Goal: Book appointment/travel/reservation

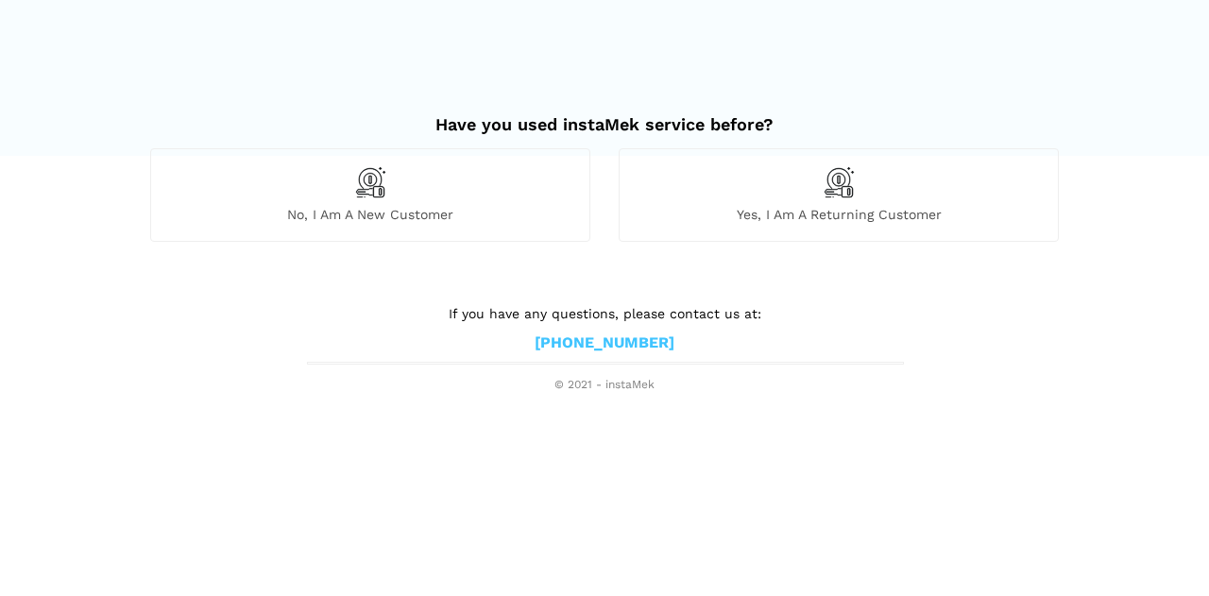
click at [867, 215] on span "Yes, I am a returning customer" at bounding box center [839, 214] width 438 height 17
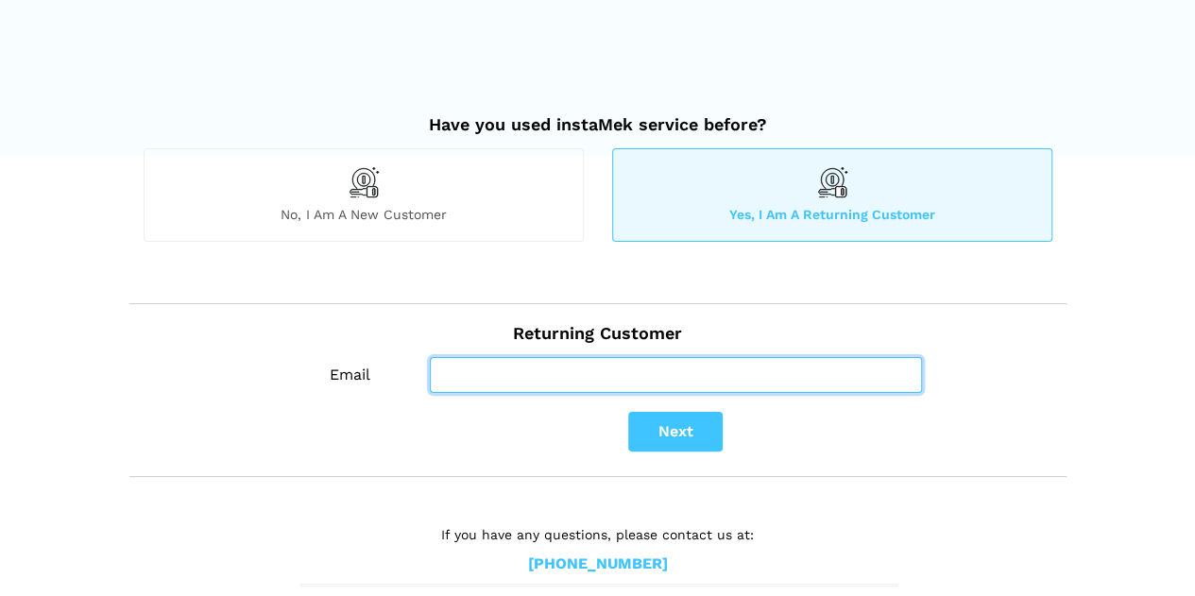
click at [549, 369] on input "Email" at bounding box center [676, 375] width 492 height 36
type input "[EMAIL_ADDRESS][DOMAIN_NAME]"
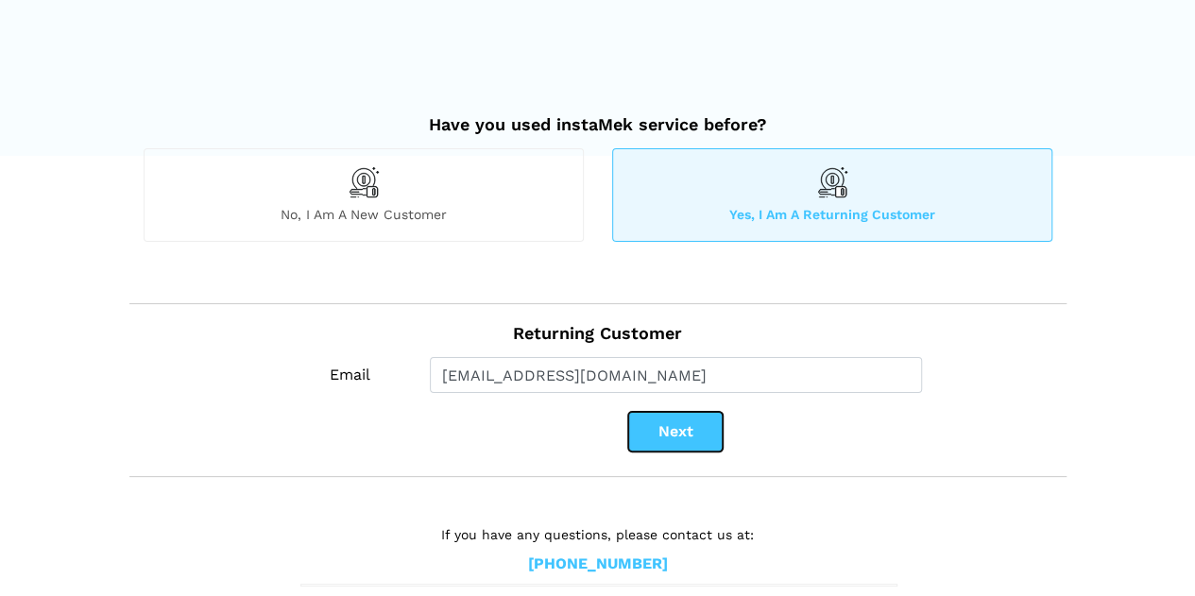
click at [695, 439] on button "Next" at bounding box center [675, 432] width 94 height 40
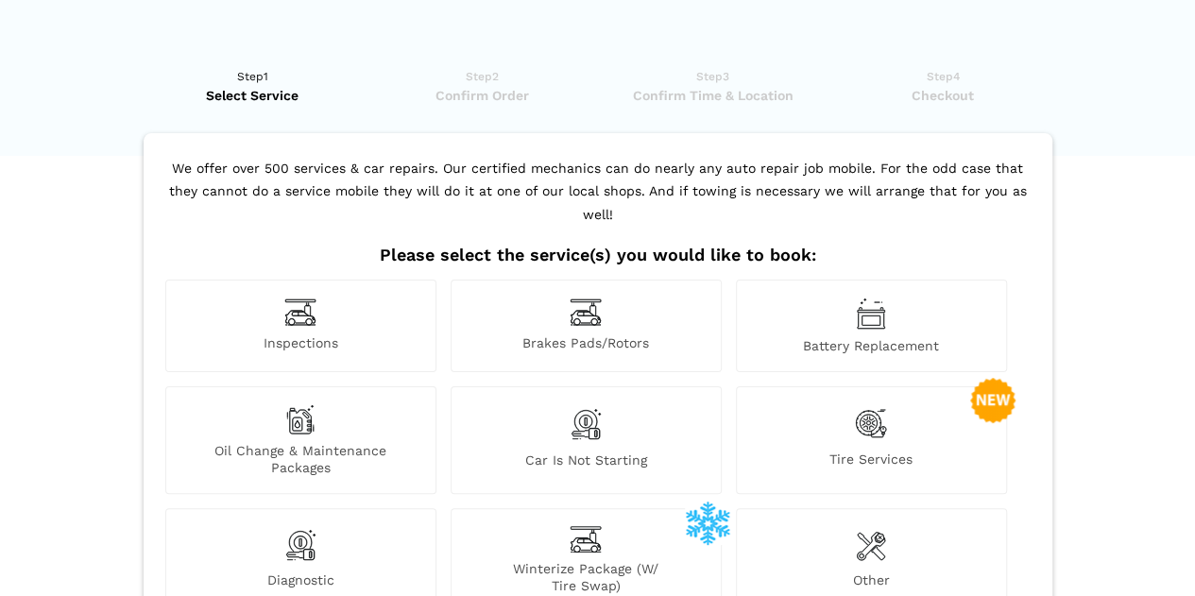
scroll to position [299, 0]
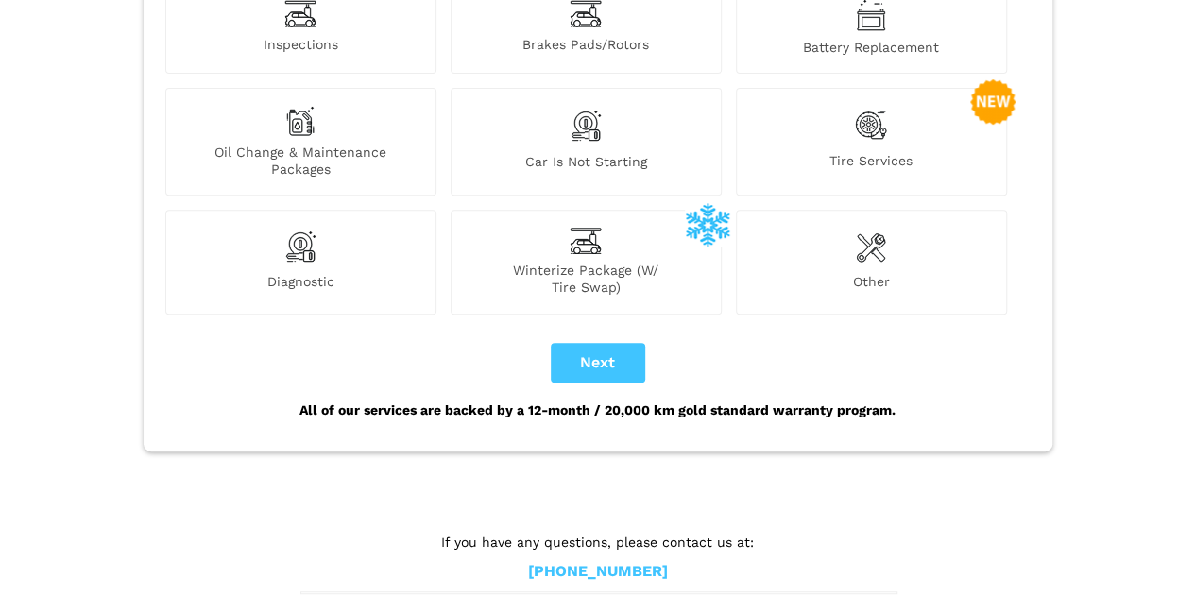
click at [912, 273] on span "Other" at bounding box center [871, 284] width 269 height 23
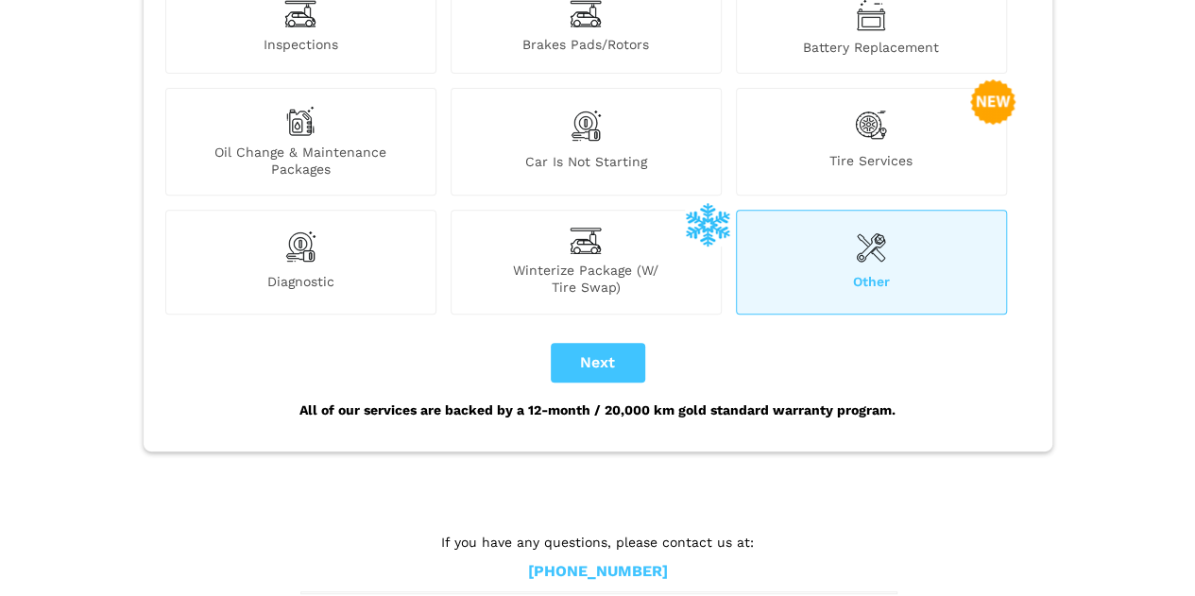
click at [618, 262] on span "Winterize Package (W/ Tire Swap)" at bounding box center [586, 279] width 269 height 34
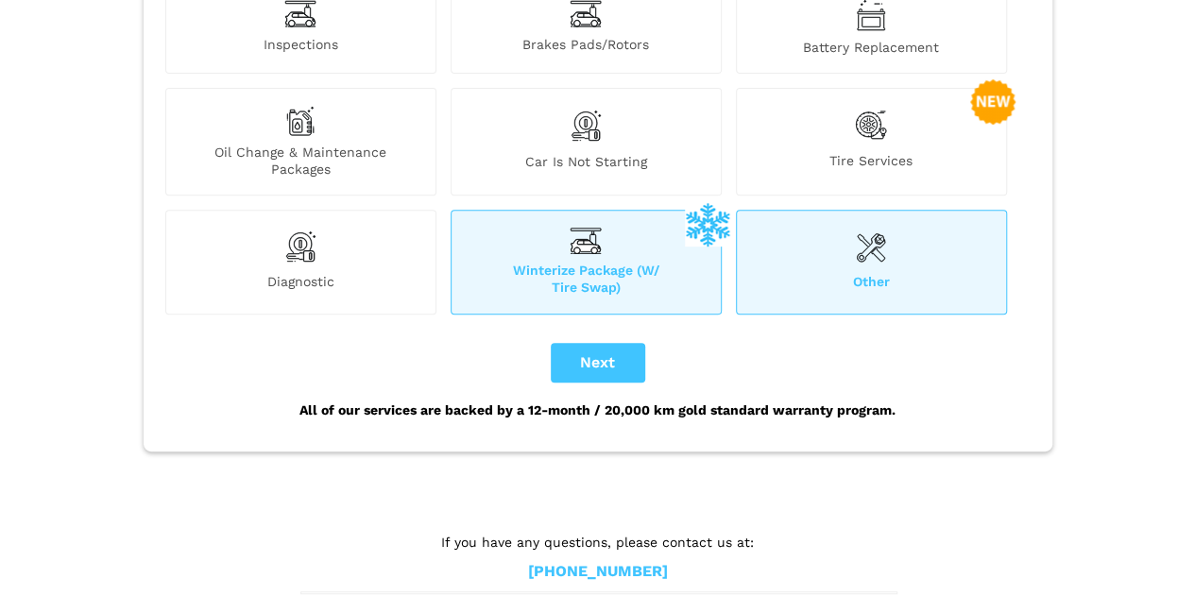
click at [852, 231] on div "Other" at bounding box center [871, 262] width 271 height 104
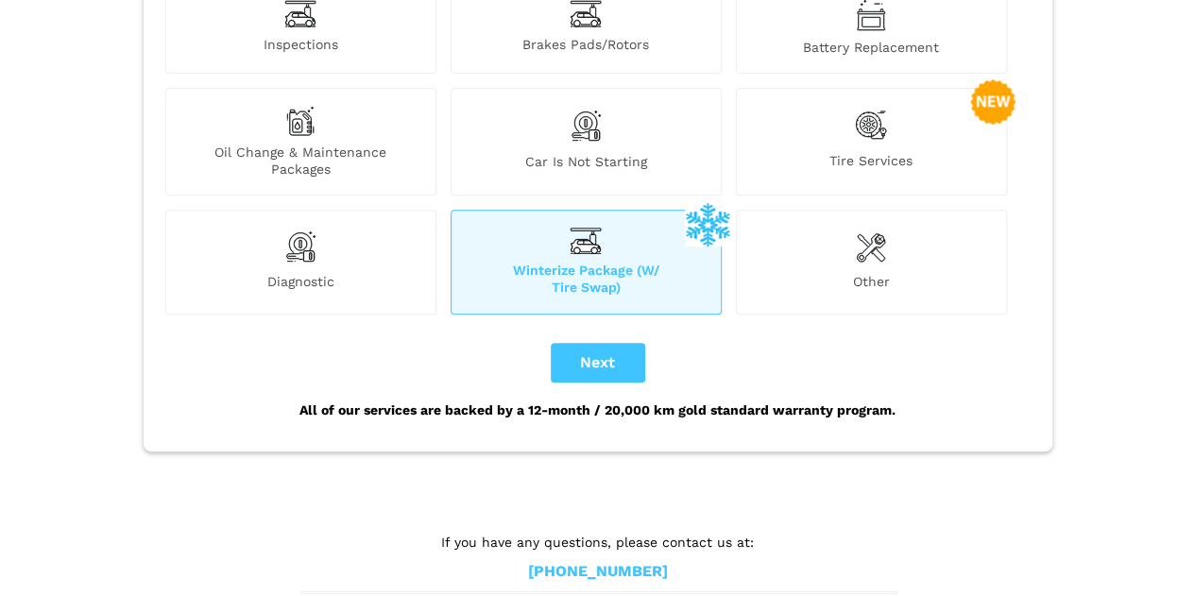
click at [834, 217] on div "Other" at bounding box center [871, 262] width 271 height 104
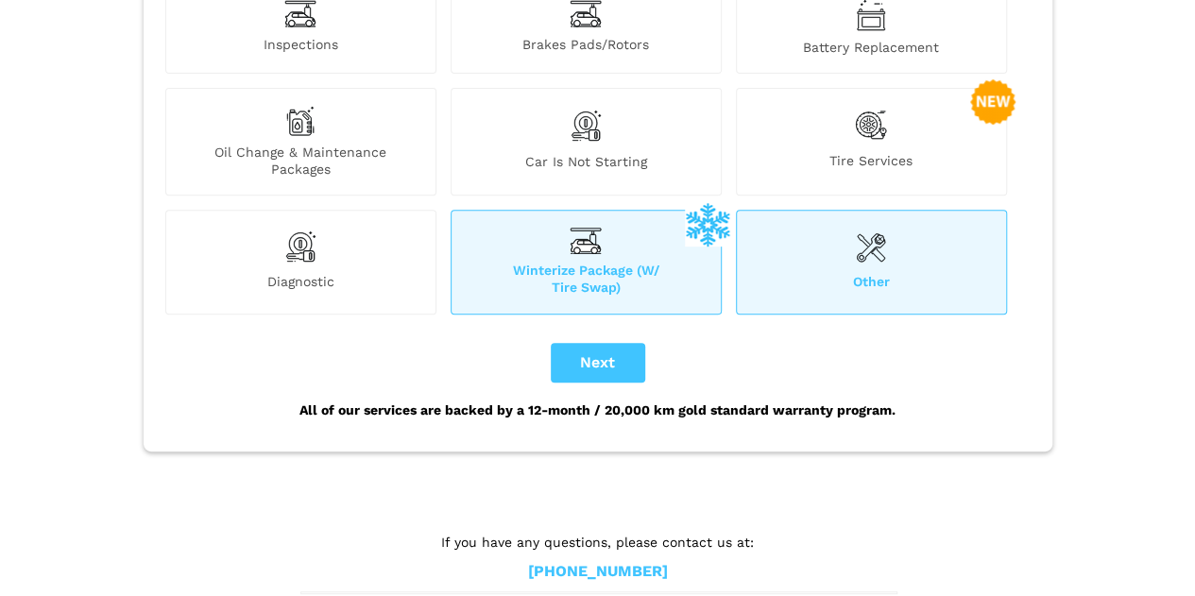
click at [646, 262] on span "Winterize Package (W/ Tire Swap)" at bounding box center [586, 279] width 269 height 34
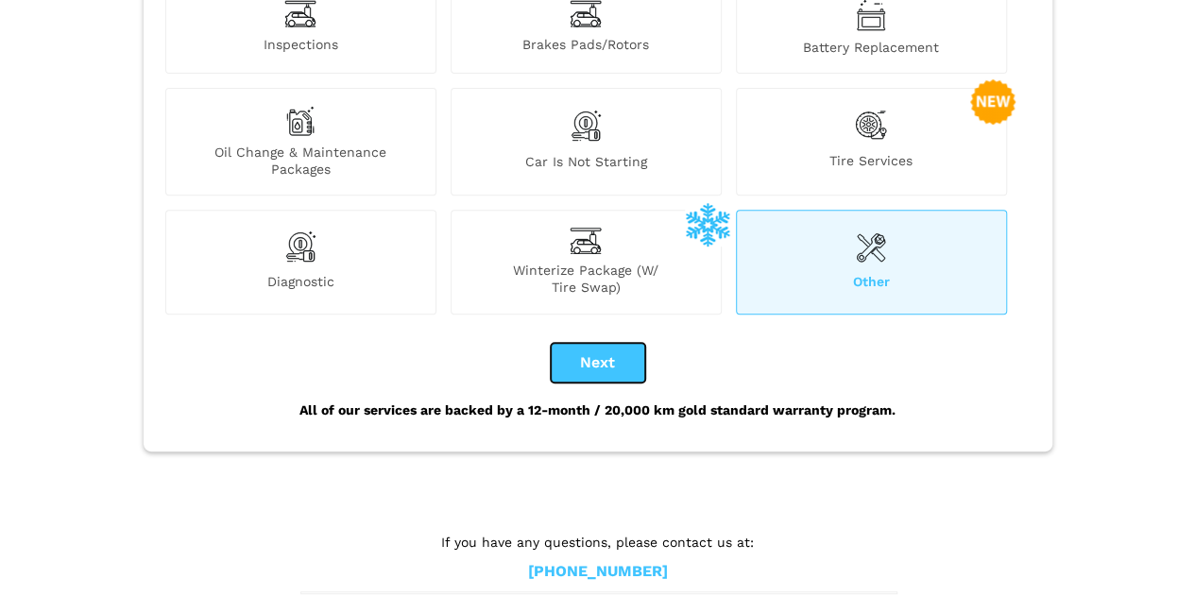
click at [582, 343] on button "Next" at bounding box center [598, 363] width 94 height 40
checkbox input "true"
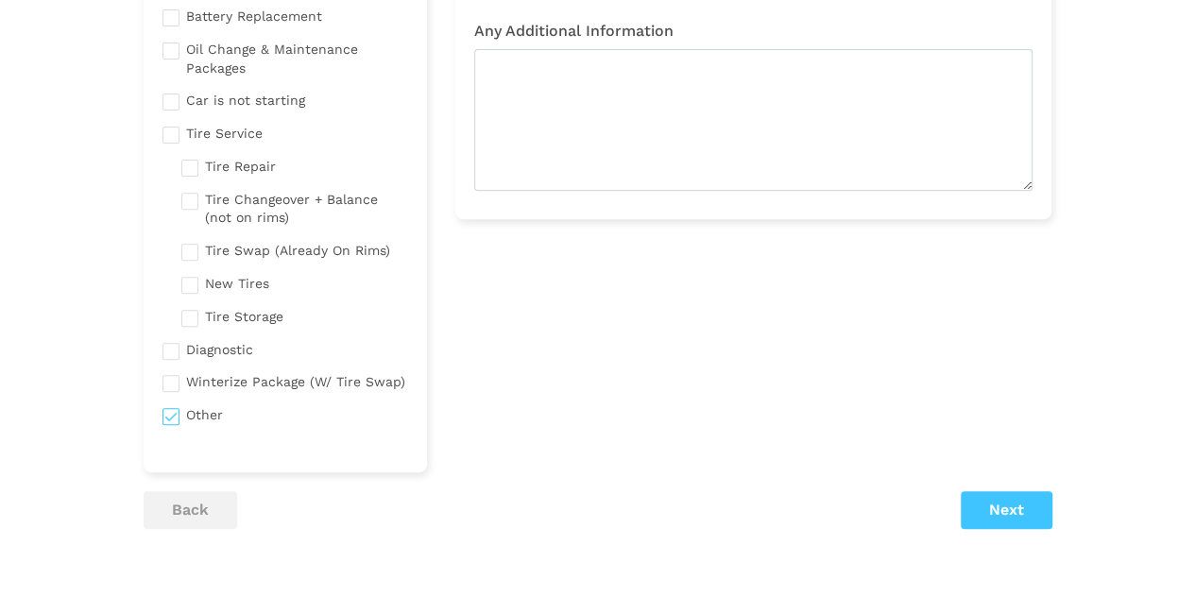
scroll to position [0, 0]
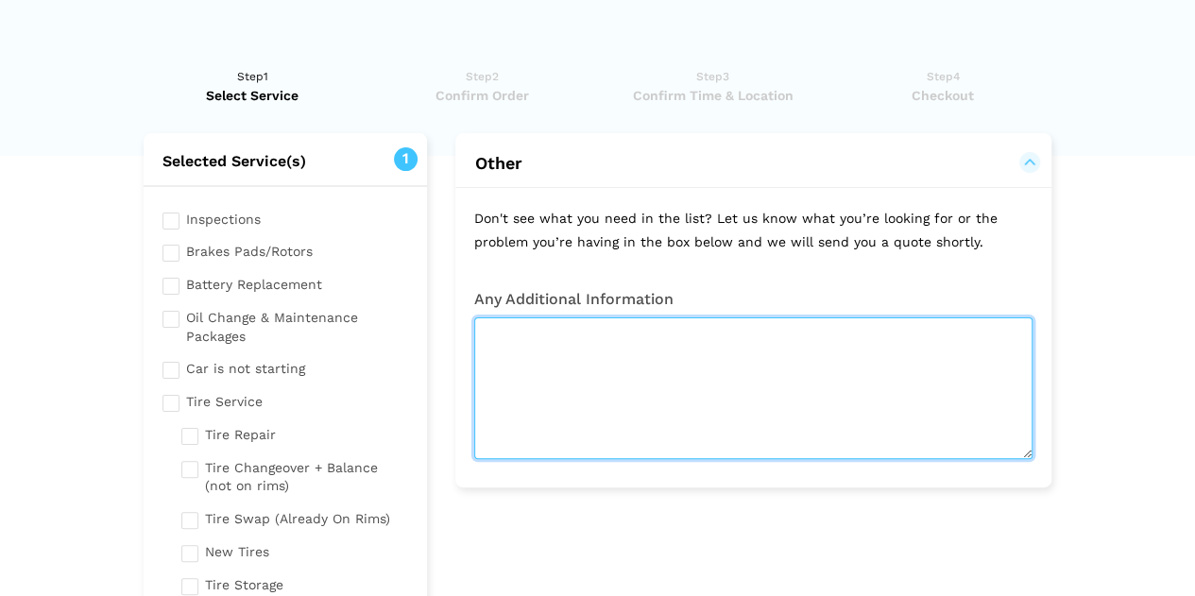
click at [857, 371] on textarea at bounding box center [753, 388] width 558 height 142
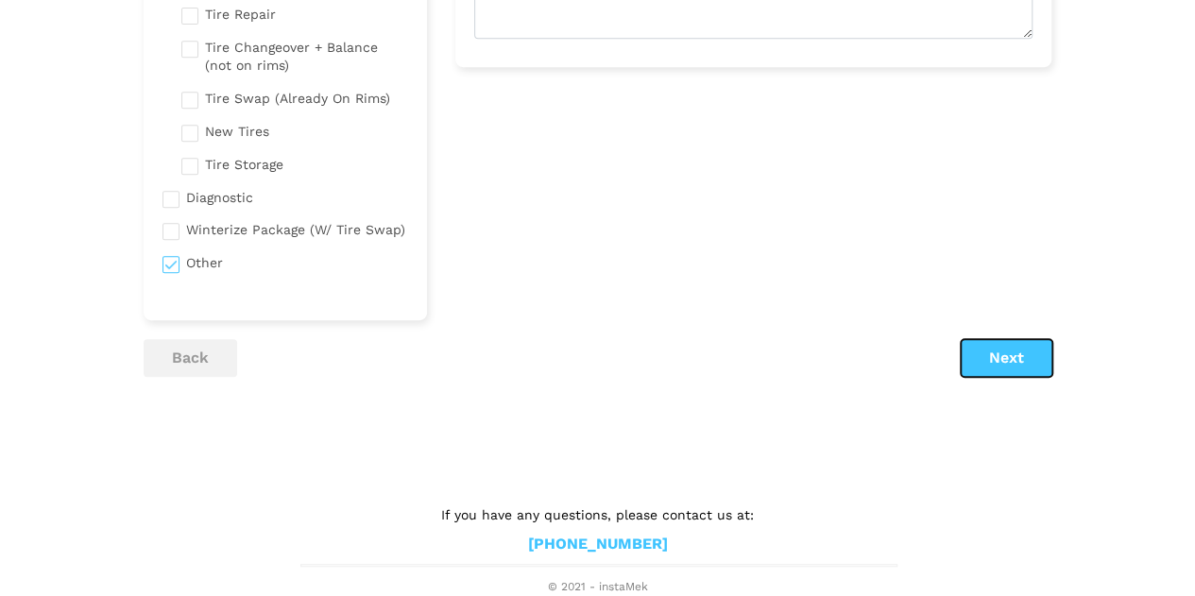
click at [1003, 358] on button "Next" at bounding box center [1007, 358] width 92 height 38
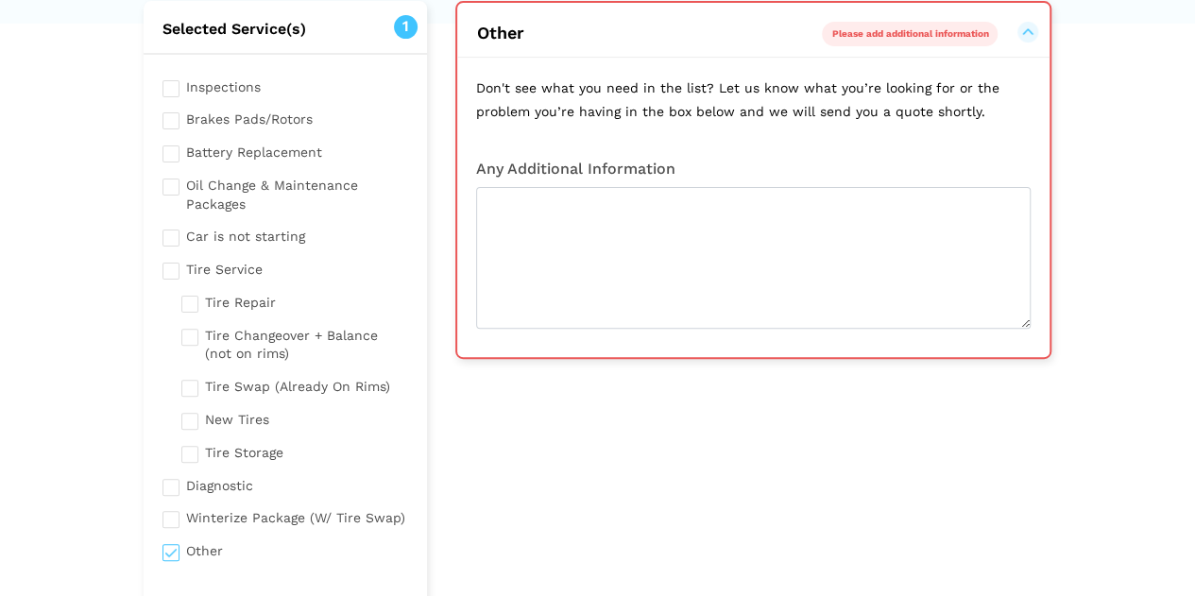
scroll to position [132, 0]
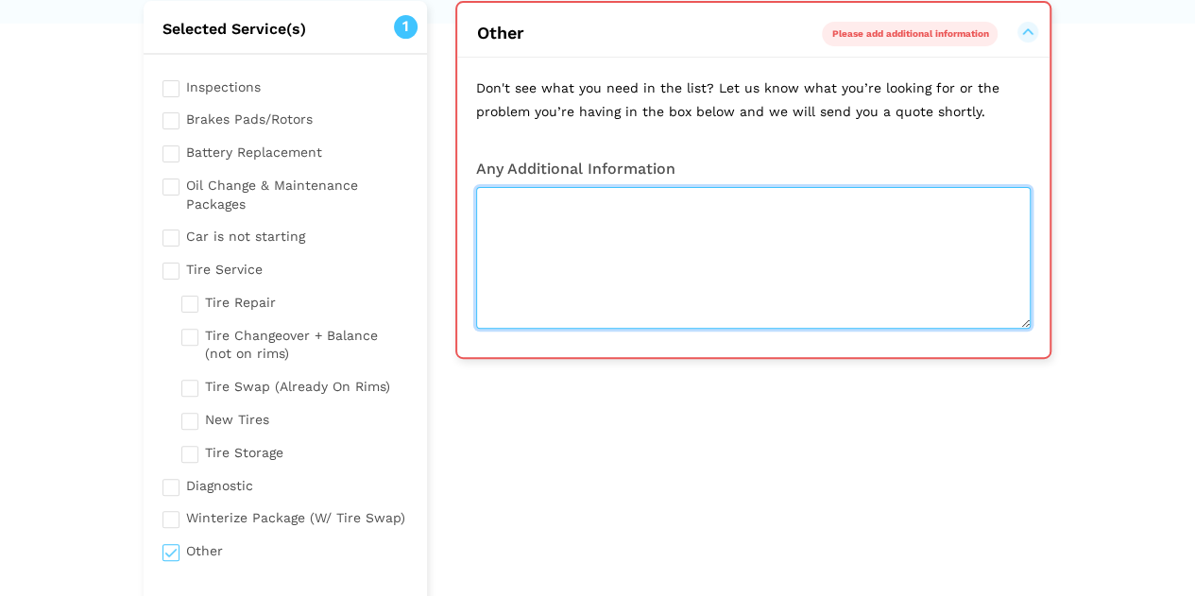
click at [718, 219] on textarea at bounding box center [753, 258] width 555 height 142
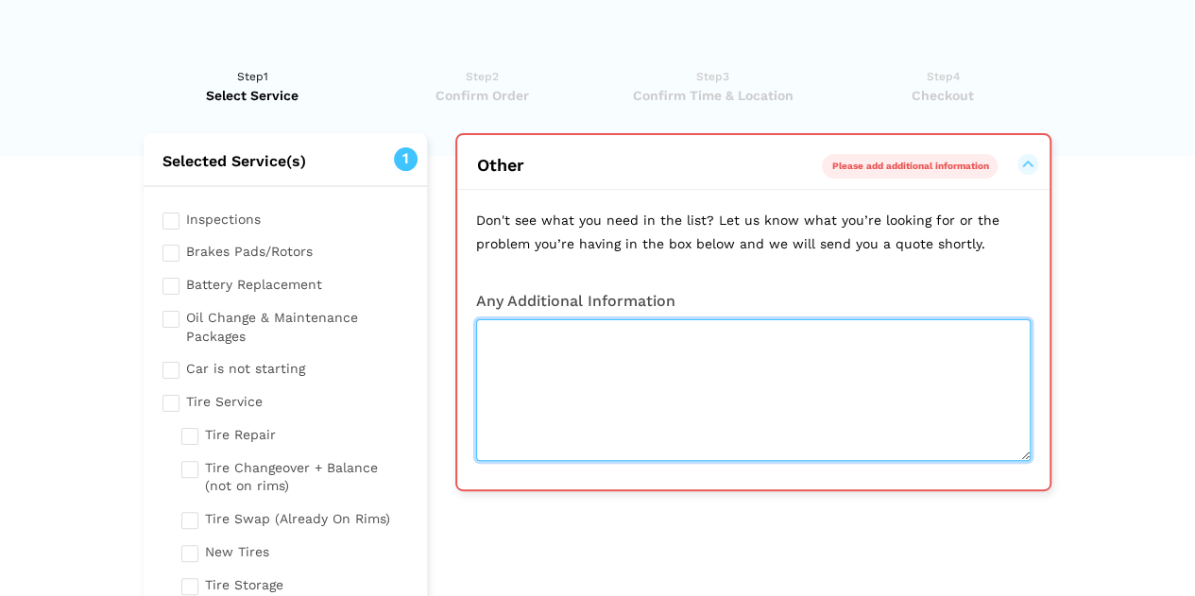
type textarea "n"
type textarea "N"
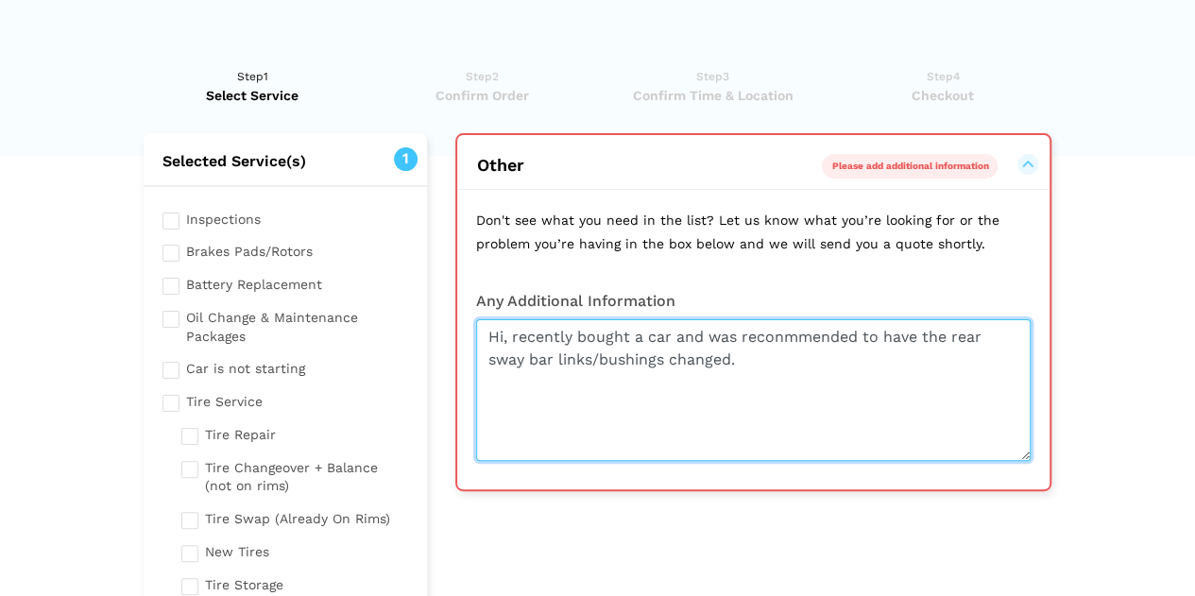
click at [809, 334] on textarea "Hi, recently bought a car and was reconmmended to have the rear sway bar links/…" at bounding box center [753, 390] width 555 height 142
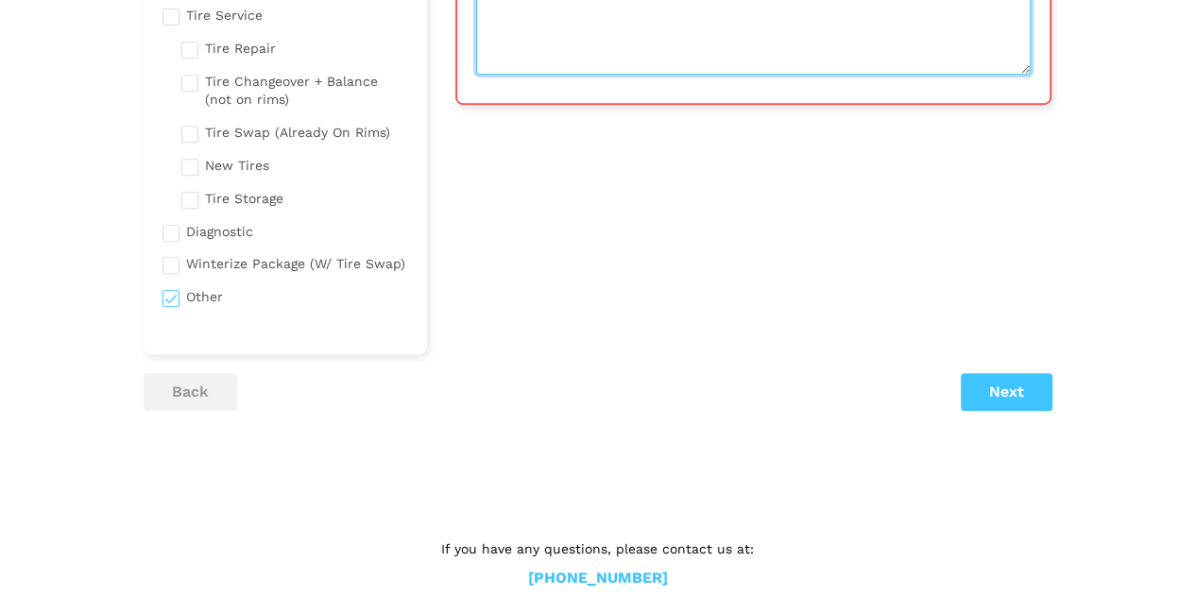
scroll to position [421, 0]
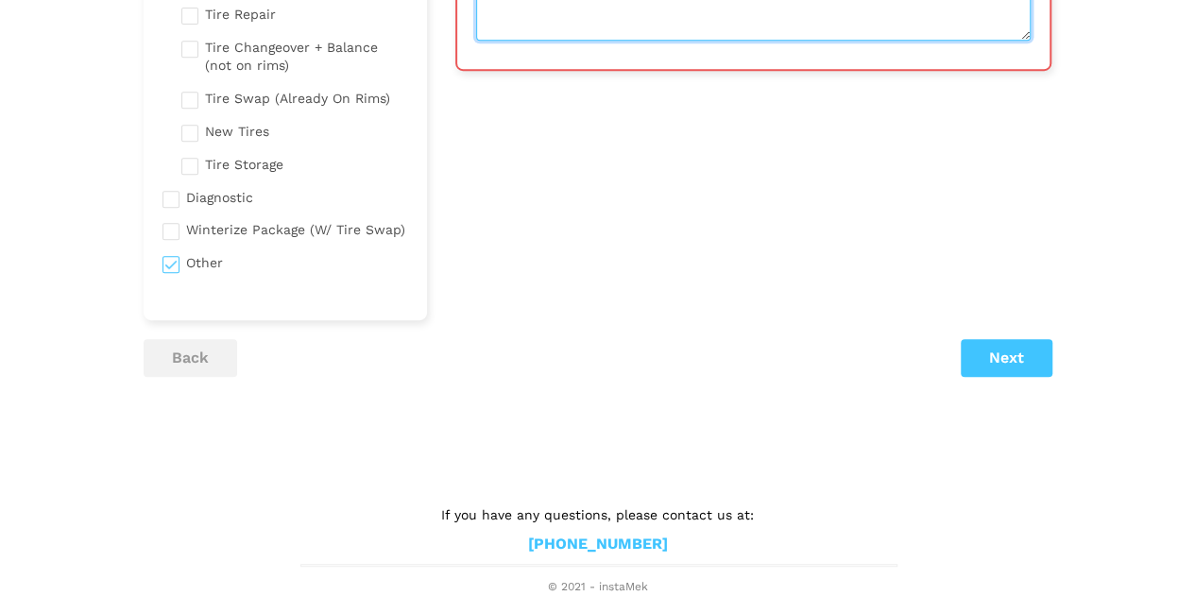
type textarea "Hi, recently bought a car and was recommended to have the rear sway bar links/b…"
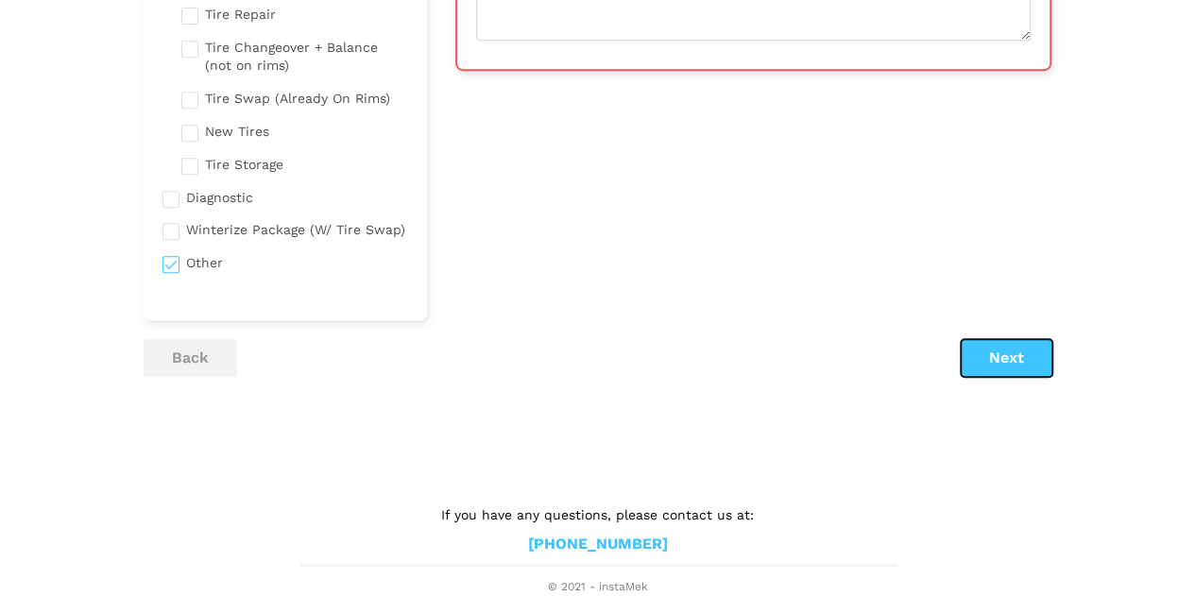
click at [1010, 354] on button "Next" at bounding box center [1007, 358] width 92 height 38
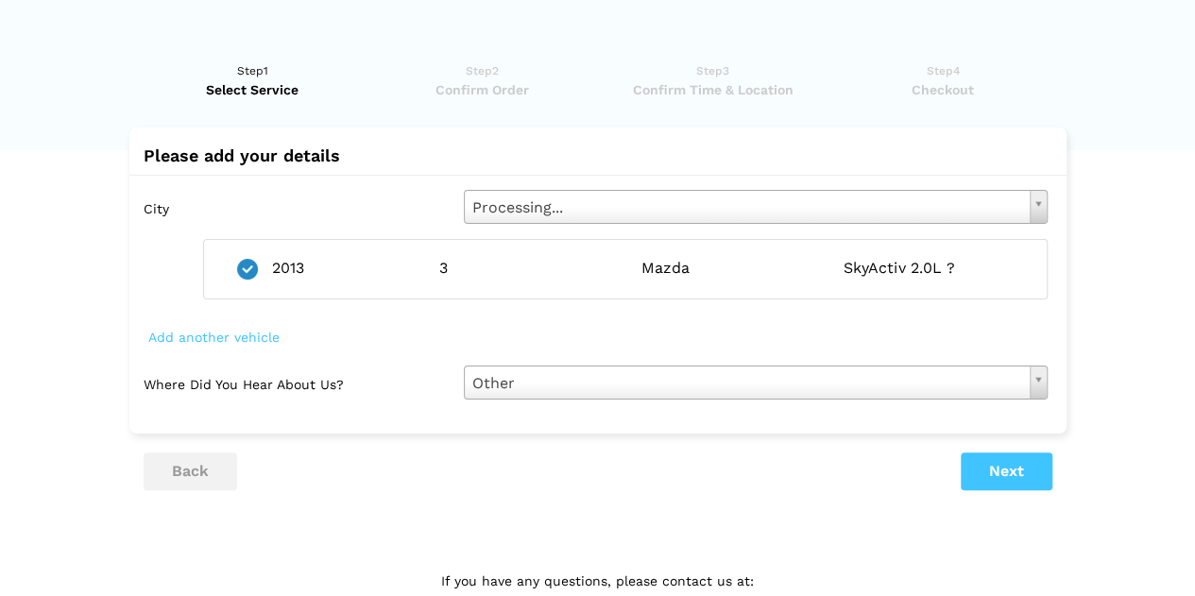
scroll to position [0, 0]
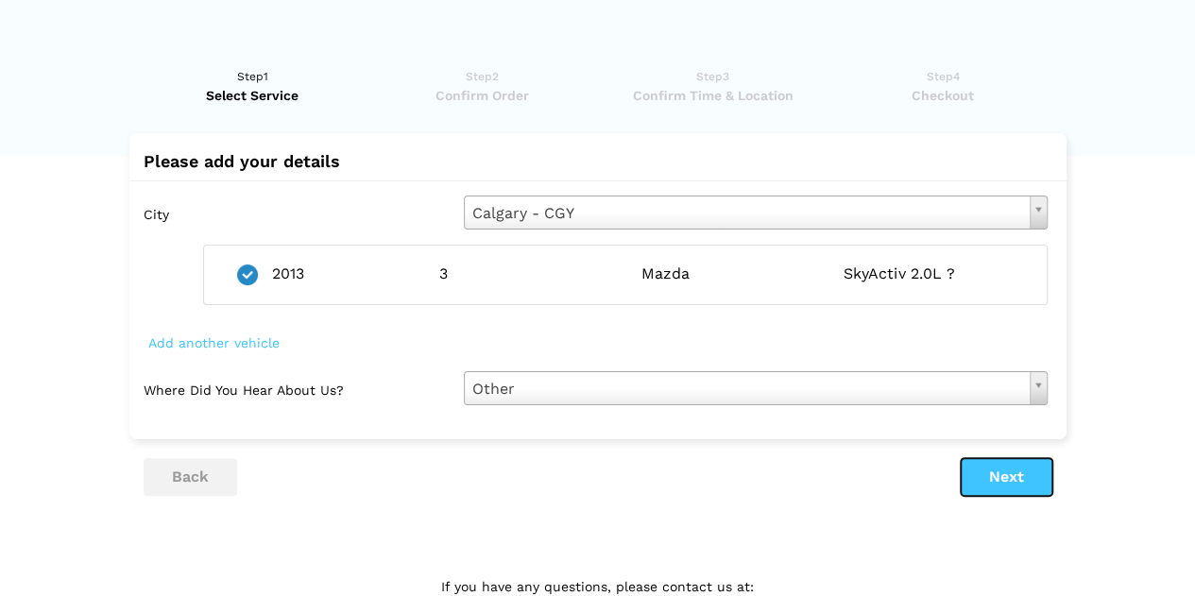
click at [1007, 459] on button "Next" at bounding box center [1007, 477] width 92 height 38
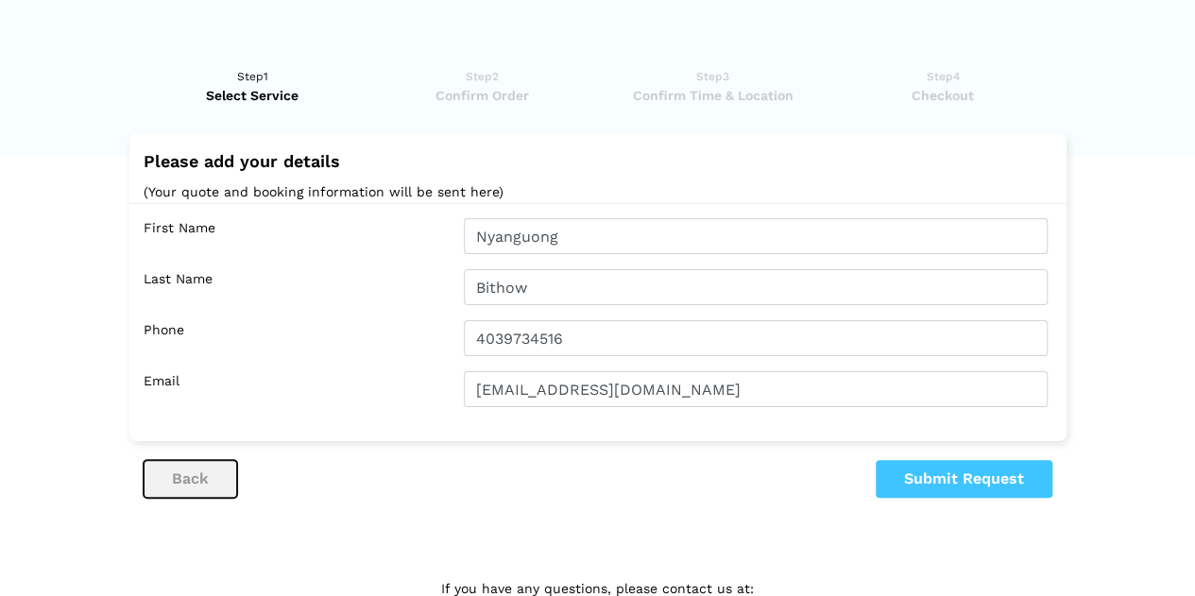
click at [187, 496] on button "back" at bounding box center [191, 479] width 94 height 38
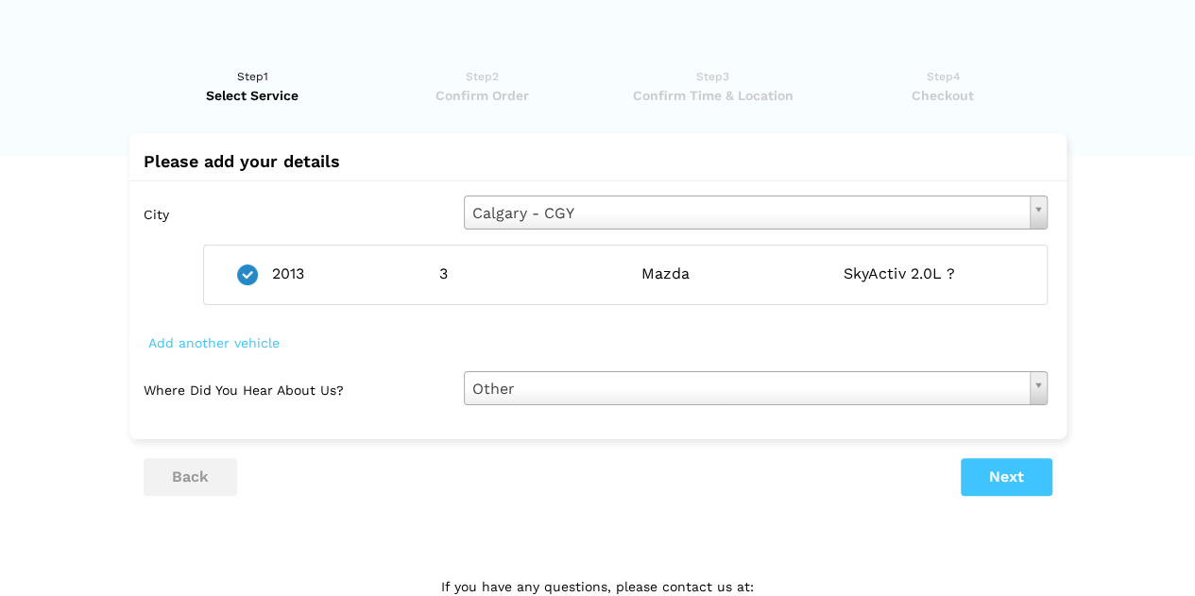
click at [187, 496] on lik "Have you used instaMek service before? No, I am a new customer Yes, I am a retu…" at bounding box center [597, 358] width 1195 height 620
click at [214, 467] on button "back" at bounding box center [191, 477] width 94 height 38
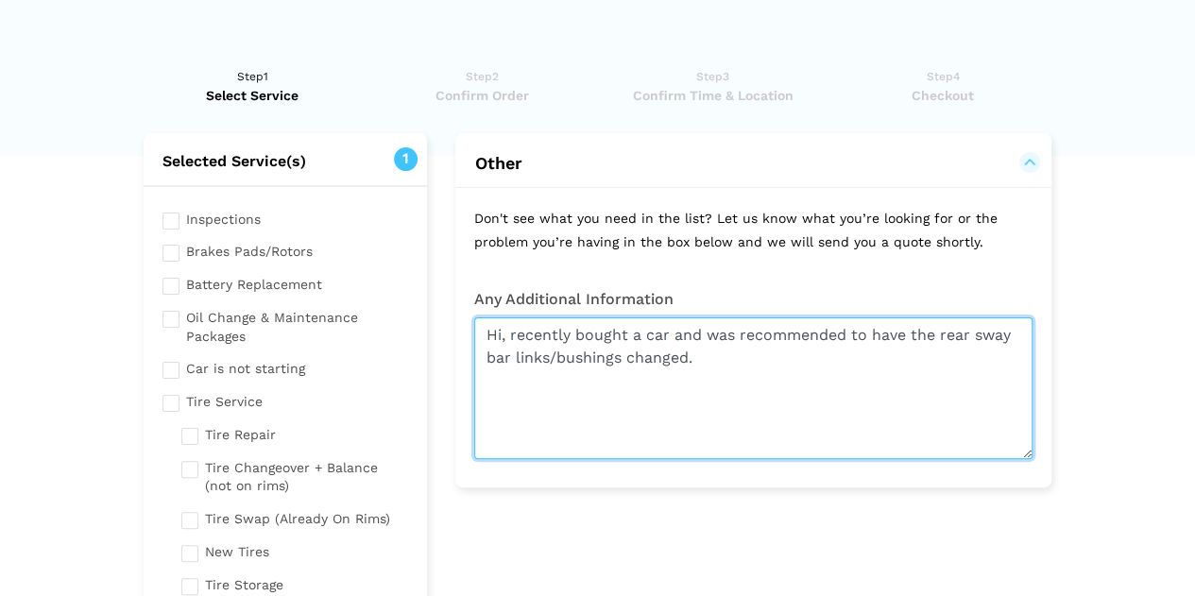
click at [710, 361] on textarea "Hi, recently bought a car and was recommended to have the rear sway bar links/b…" at bounding box center [753, 388] width 558 height 142
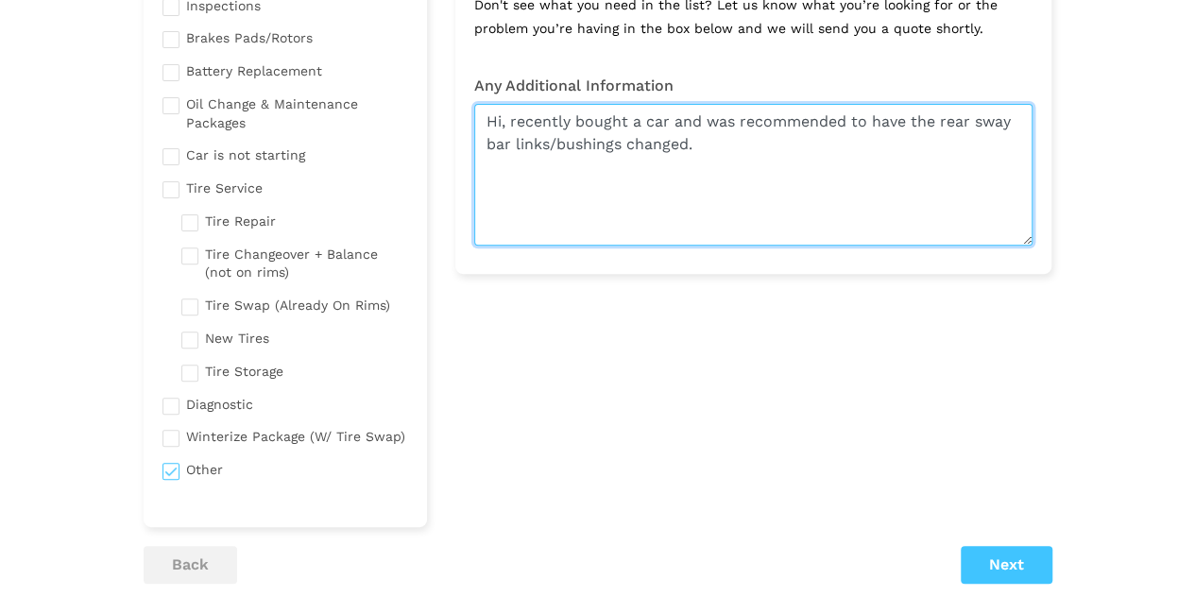
scroll to position [212, 0]
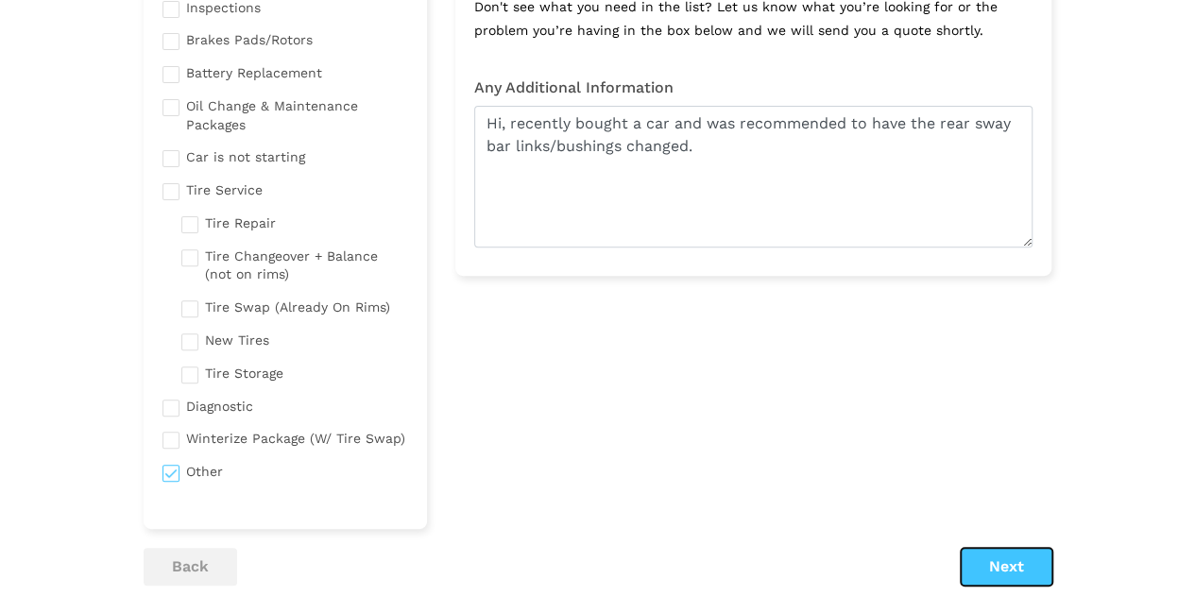
click at [1034, 564] on button "Next" at bounding box center [1007, 567] width 92 height 38
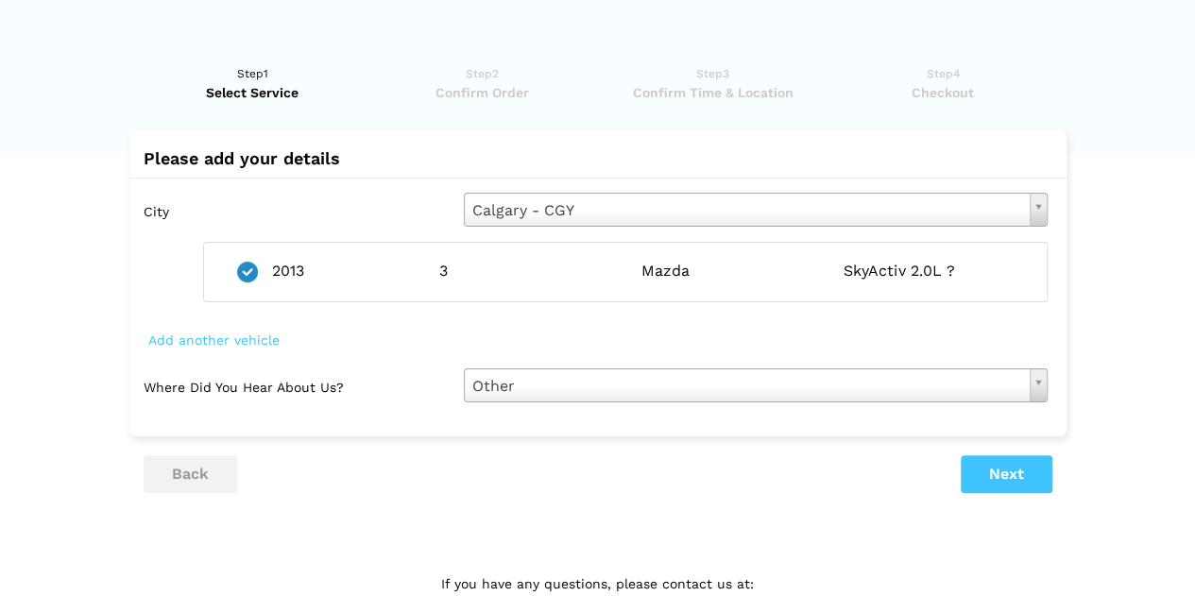
scroll to position [0, 0]
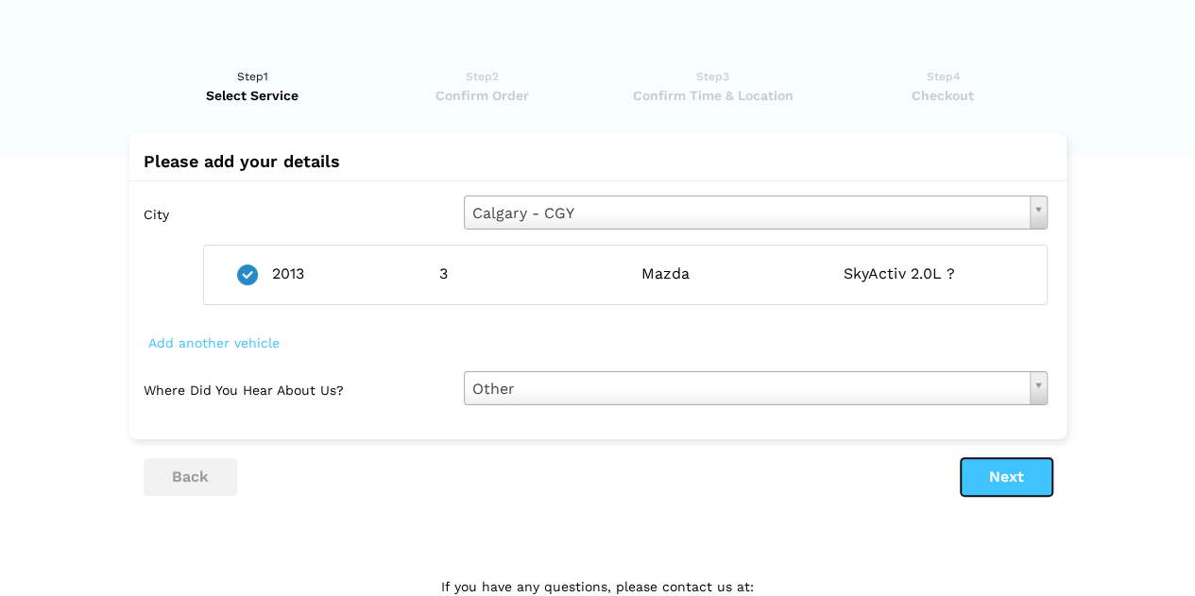
click at [985, 480] on button "Next" at bounding box center [1007, 477] width 92 height 38
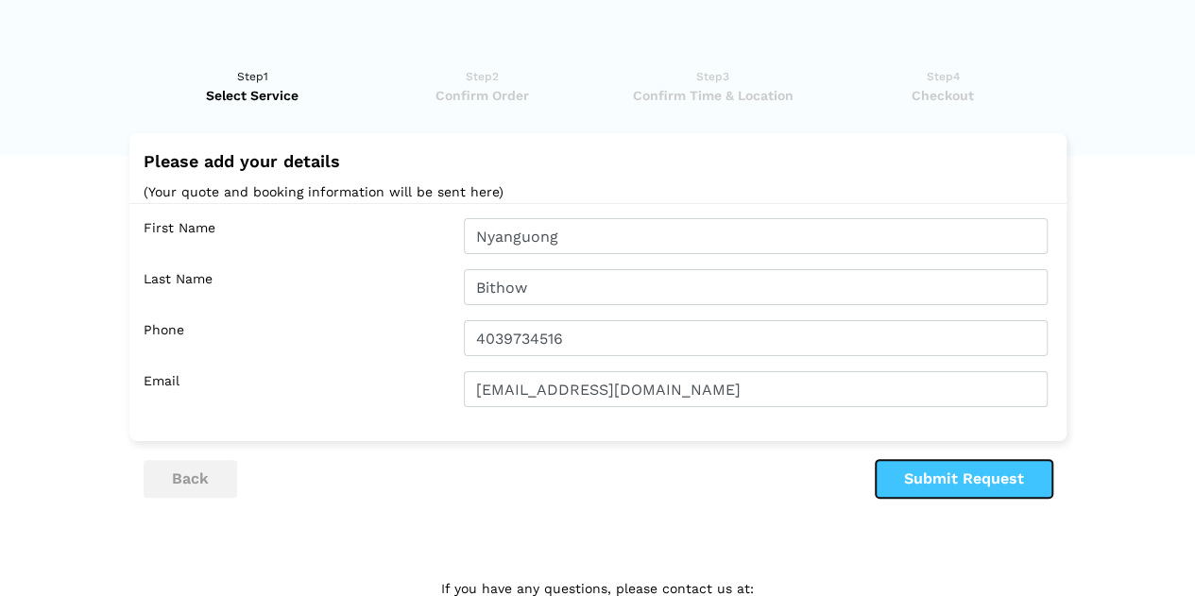
click at [985, 480] on button "Submit Request" at bounding box center [964, 479] width 177 height 38
